Goal: Navigation & Orientation: Find specific page/section

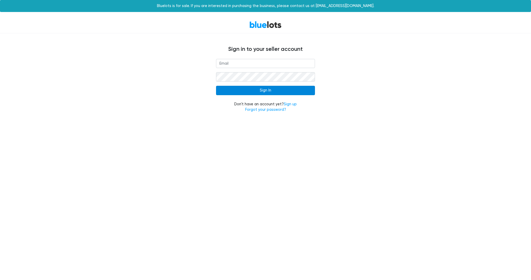
type input "[EMAIL_ADDRESS][DOMAIN_NAME]"
click at [262, 89] on input "Sign In" at bounding box center [265, 90] width 99 height 9
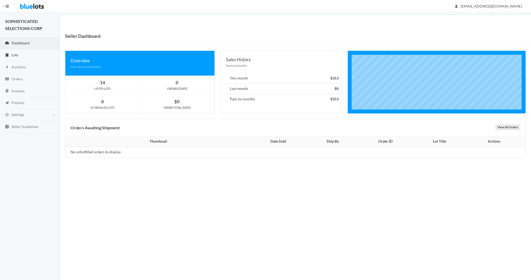
click at [15, 57] on span "Lots" at bounding box center [14, 55] width 7 height 4
